Goal: Task Accomplishment & Management: Use online tool/utility

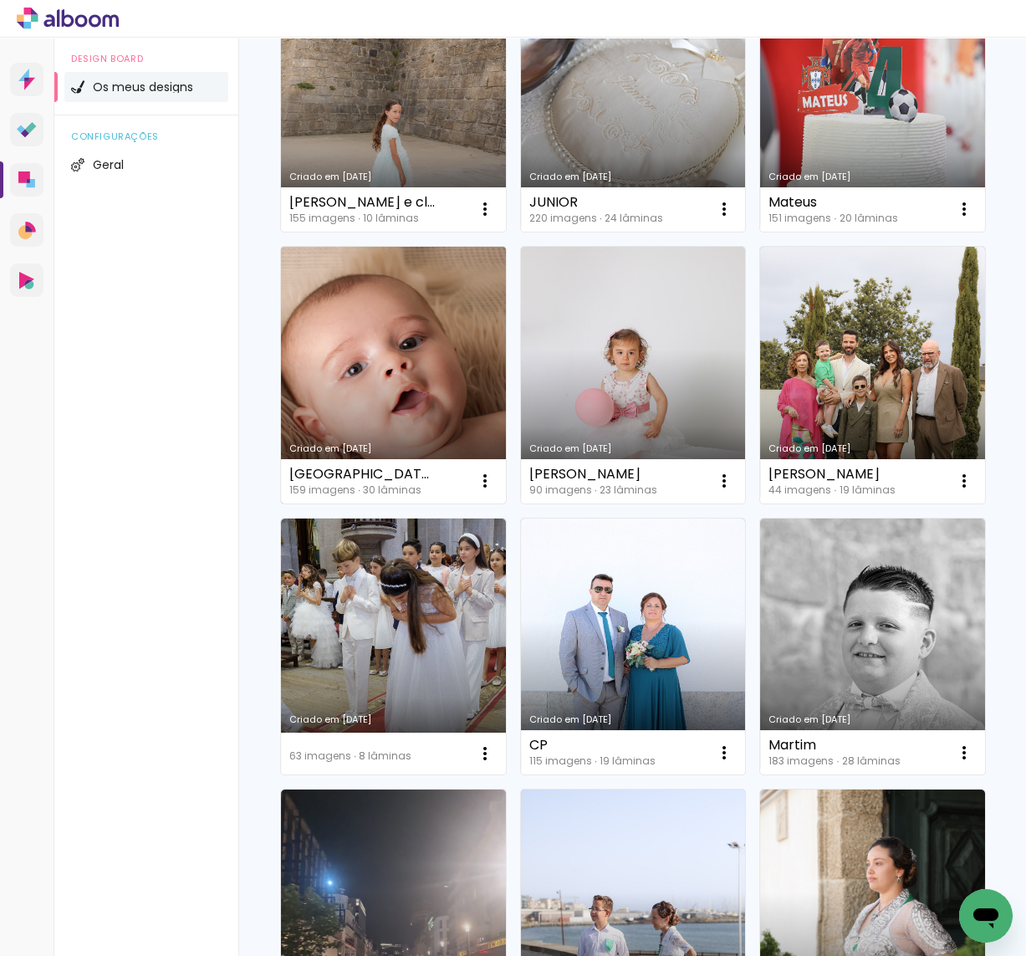
scroll to position [245, 0]
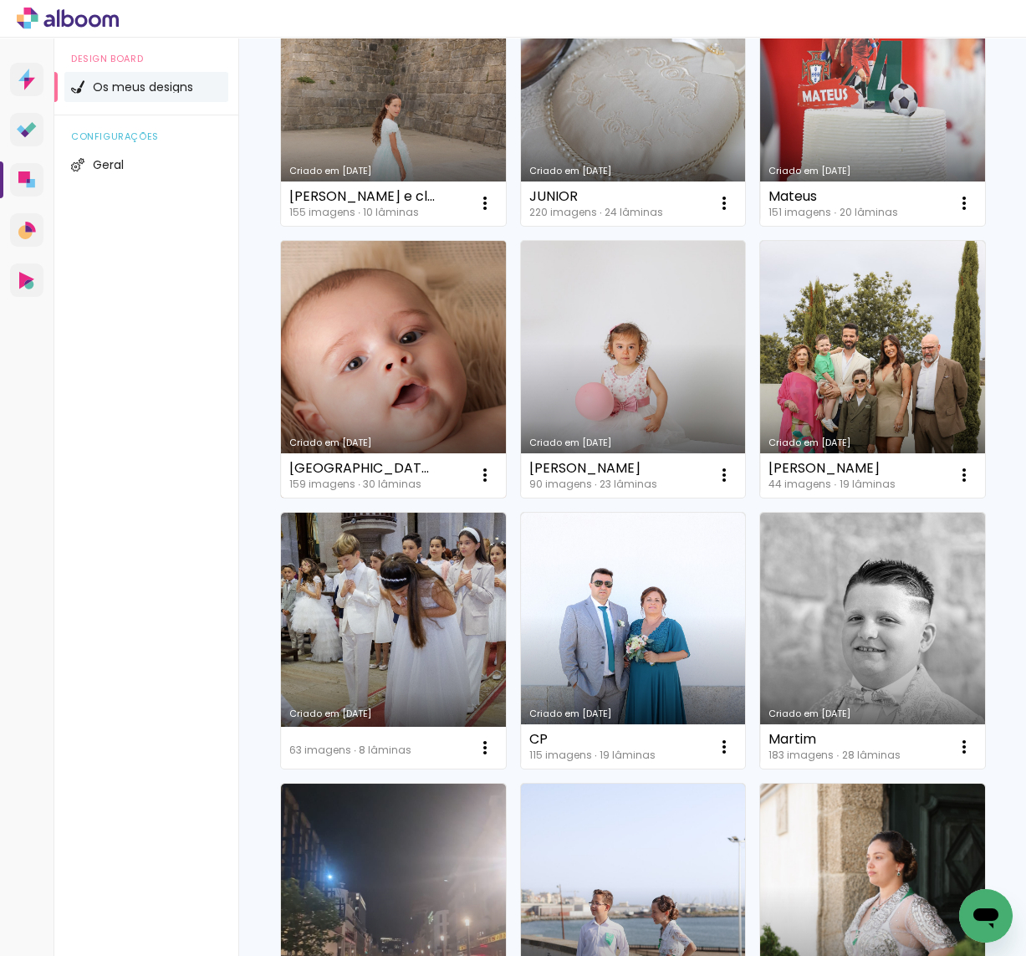
click at [417, 402] on link "Criado em [DATE]" at bounding box center [393, 369] width 225 height 257
